Goal: Task Accomplishment & Management: Manage account settings

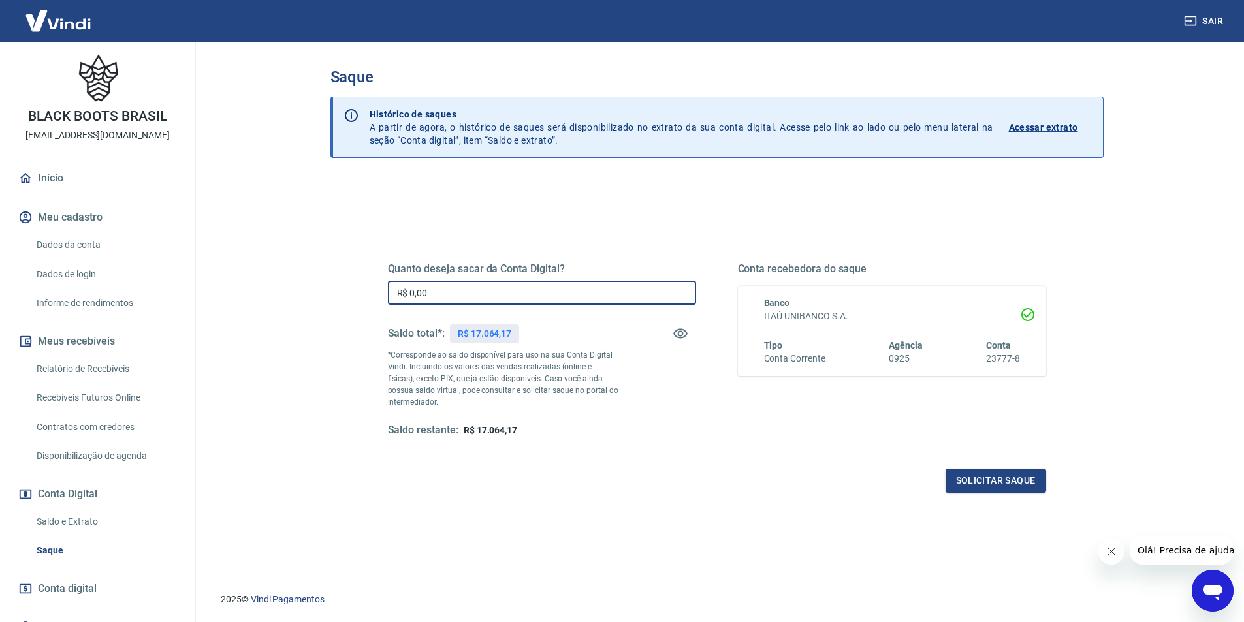
click at [426, 294] on input "R$ 0,00" at bounding box center [542, 293] width 308 height 24
type input "R$ 17.060,00"
click at [1016, 483] on button "Solicitar saque" at bounding box center [995, 481] width 101 height 24
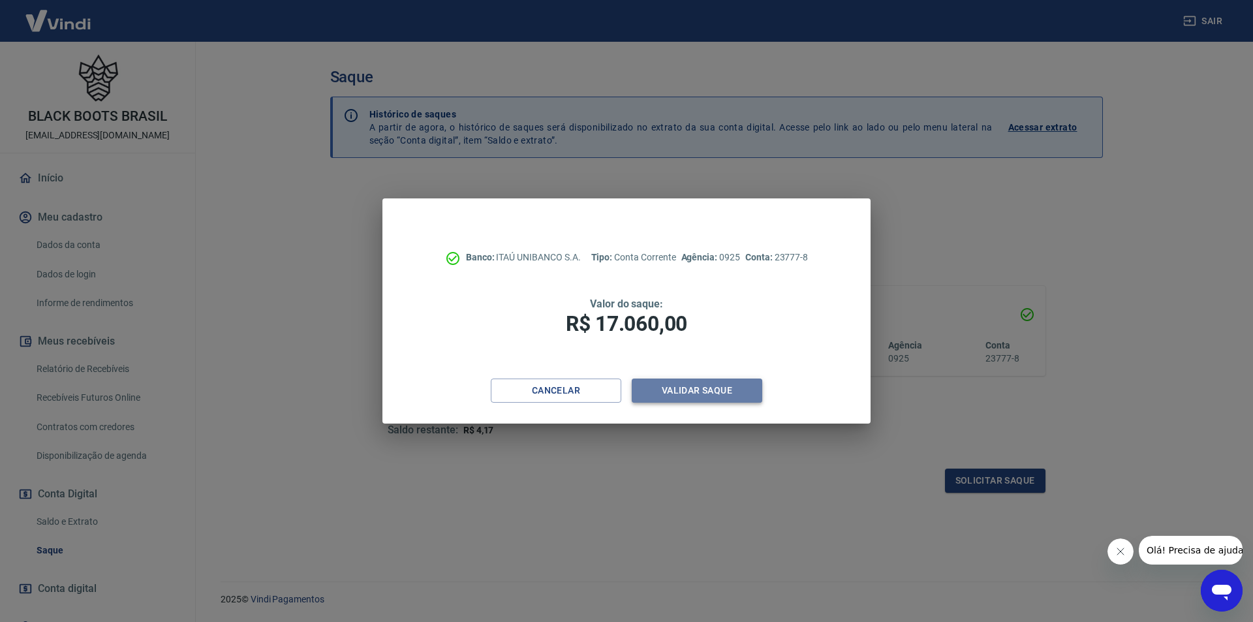
click at [676, 387] on button "Validar saque" at bounding box center [697, 391] width 131 height 24
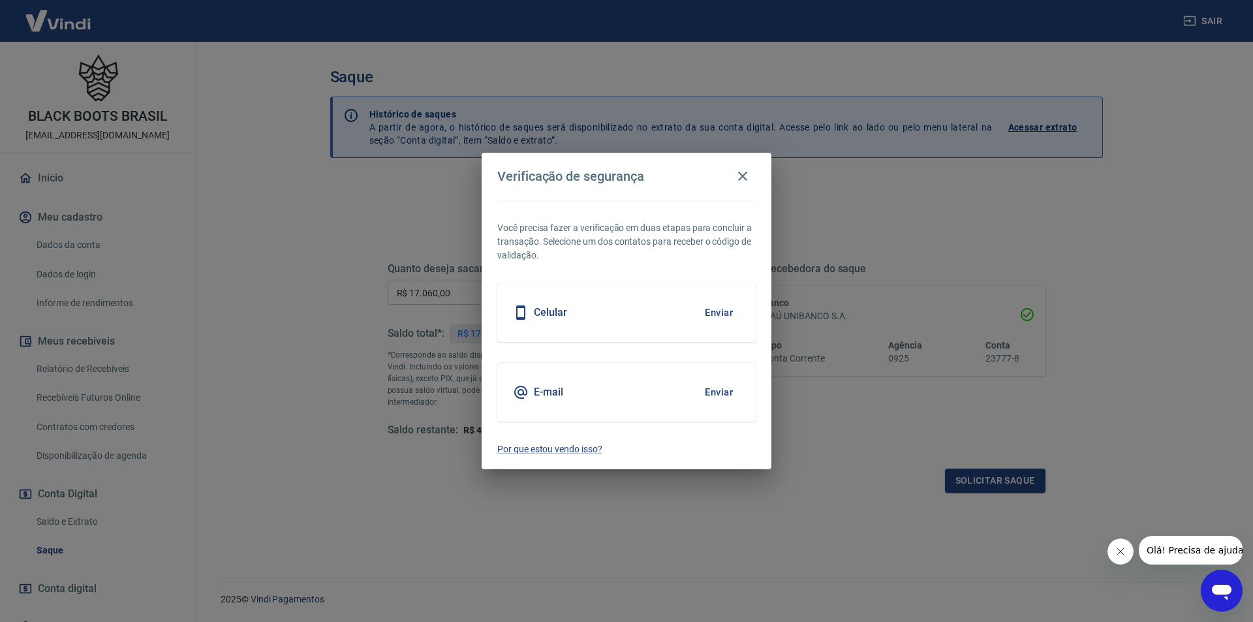
click at [670, 392] on div "E-mail Enviar" at bounding box center [626, 392] width 259 height 59
click at [716, 390] on button "Enviar" at bounding box center [719, 392] width 42 height 27
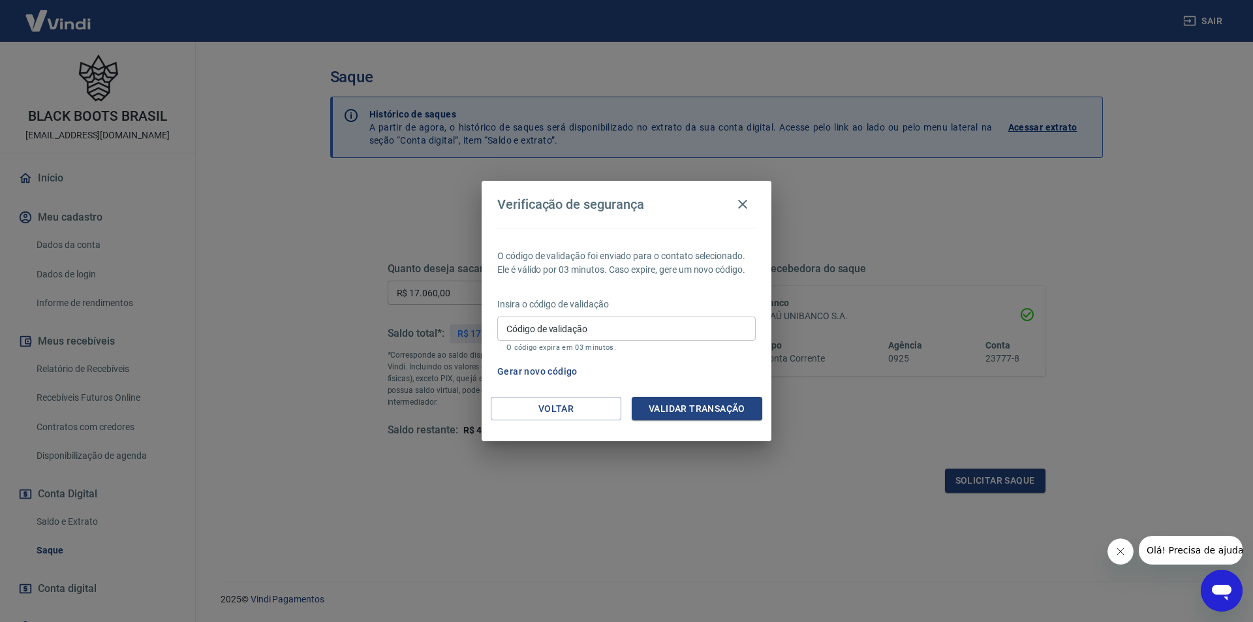
click at [555, 331] on input "Código de validação" at bounding box center [626, 329] width 259 height 24
type input "760102"
click at [675, 405] on button "Validar transação" at bounding box center [697, 409] width 131 height 24
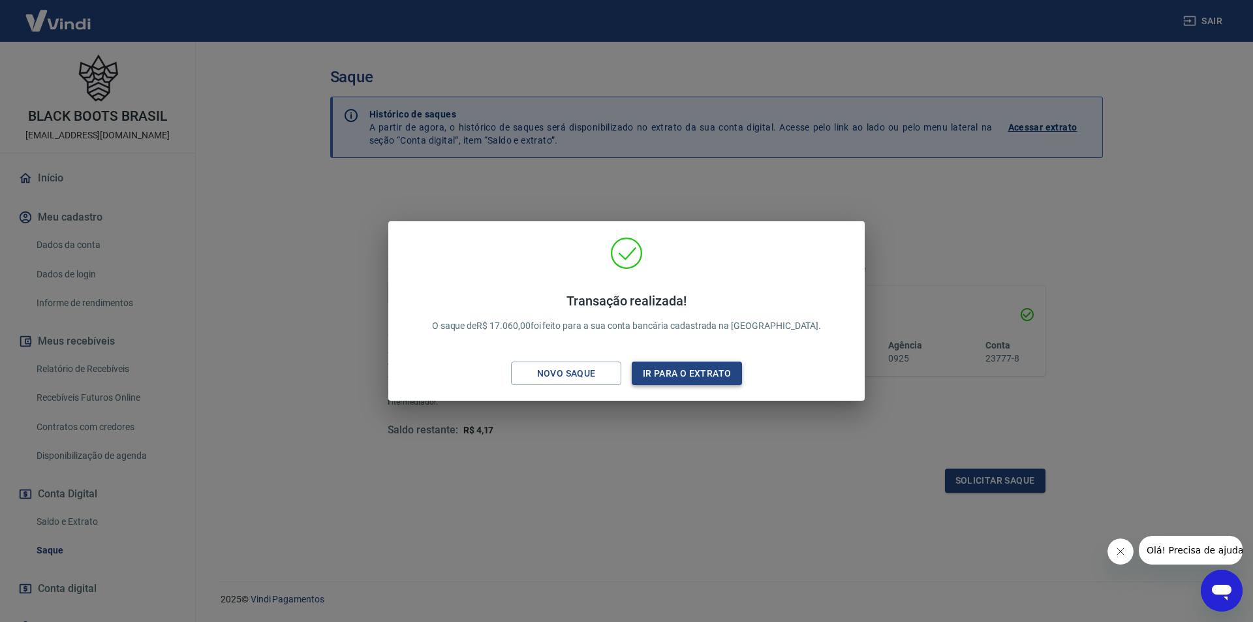
click at [684, 370] on button "Ir para o extrato" at bounding box center [687, 374] width 110 height 24
